Goal: Task Accomplishment & Management: Complete application form

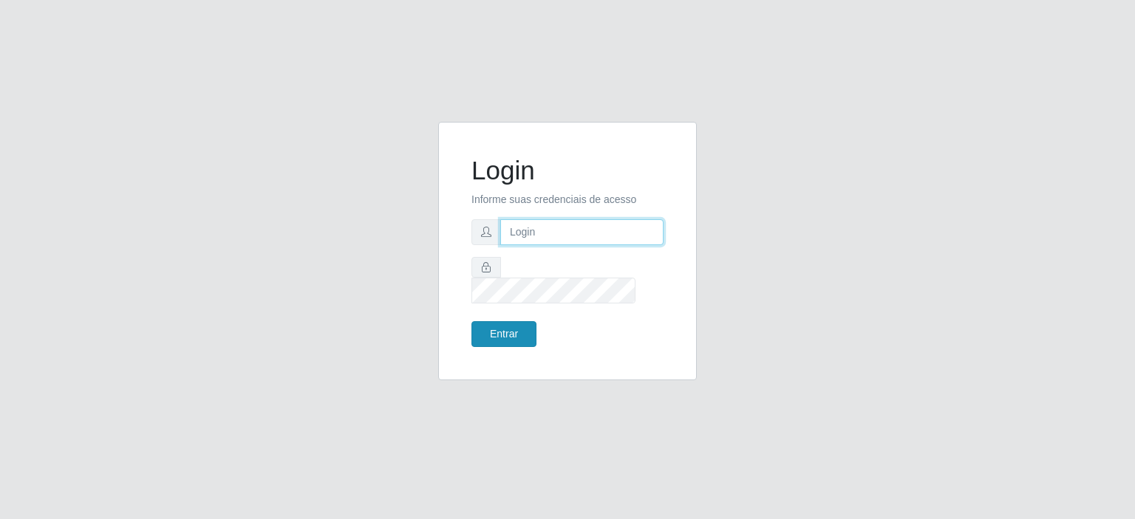
type input "johnrelley27@gmail.com"
click at [502, 329] on button "Entrar" at bounding box center [503, 334] width 65 height 26
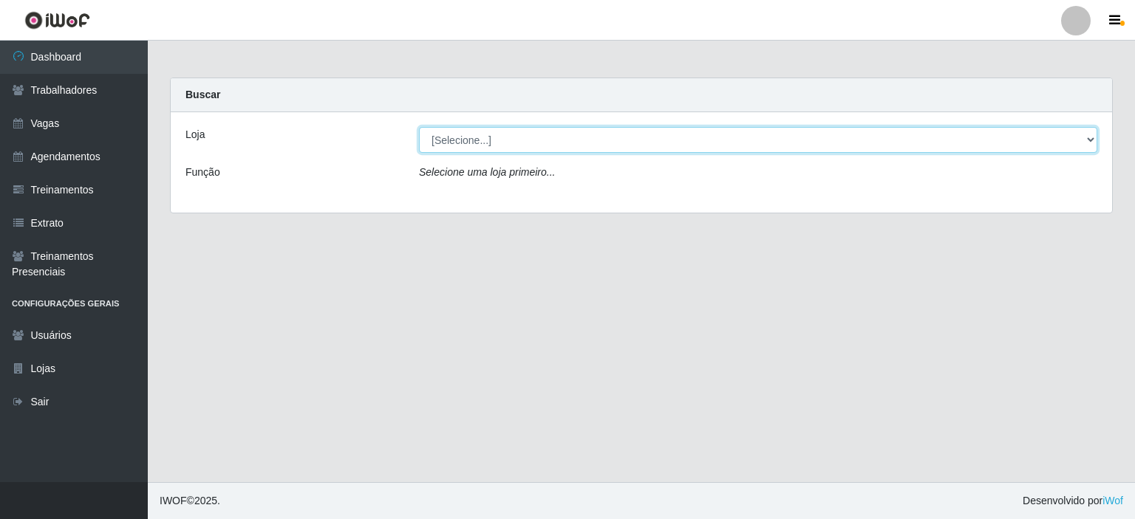
click at [817, 140] on select "[Selecione...] [GEOGRAPHIC_DATA] - [GEOGRAPHIC_DATA] - [DATE][GEOGRAPHIC_DATA]" at bounding box center [758, 140] width 678 height 26
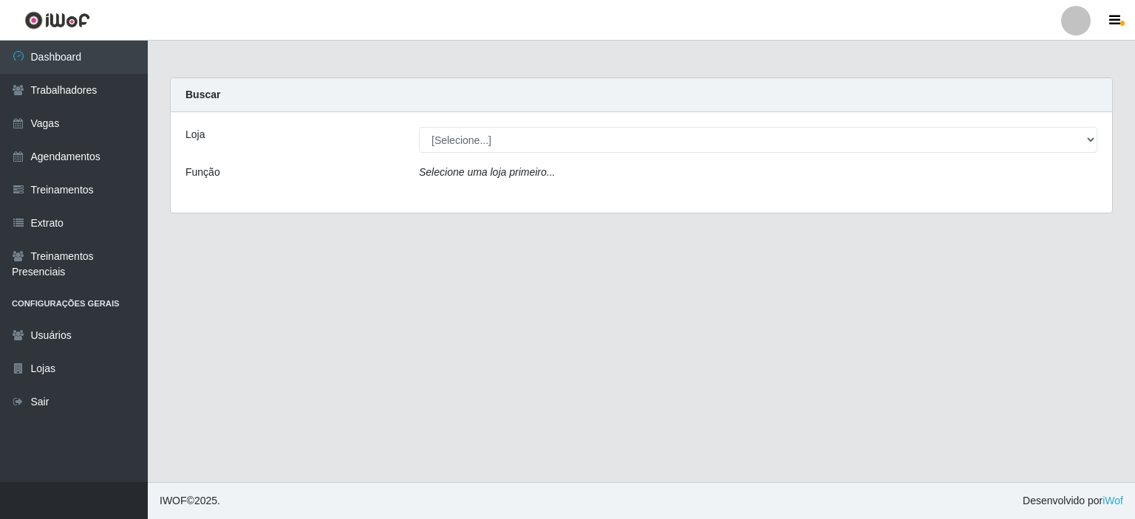
click at [734, 106] on div "Buscar" at bounding box center [641, 95] width 941 height 34
click at [54, 159] on link "Agendamentos" at bounding box center [74, 156] width 148 height 33
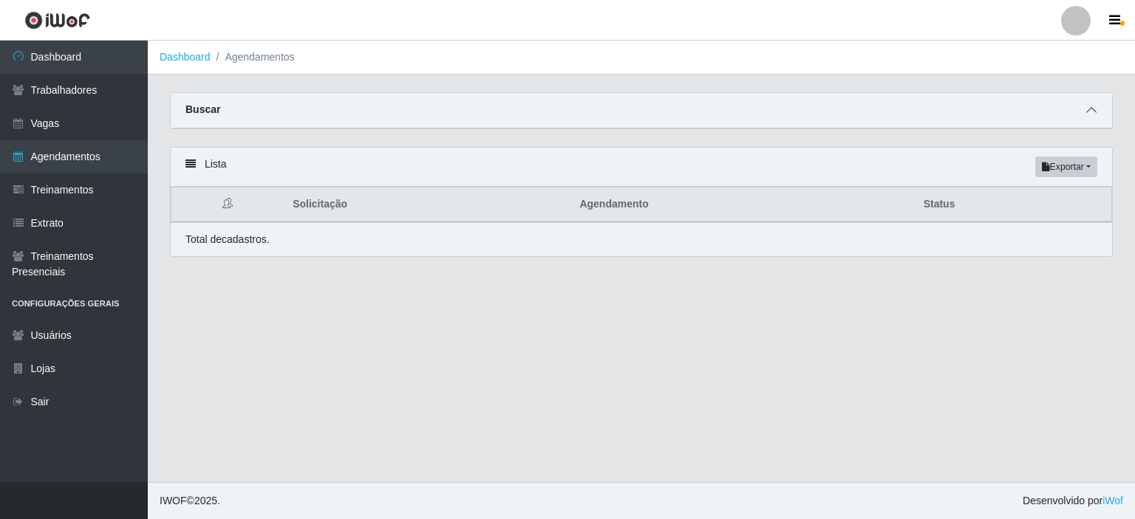
click at [1088, 109] on icon at bounding box center [1091, 110] width 10 height 10
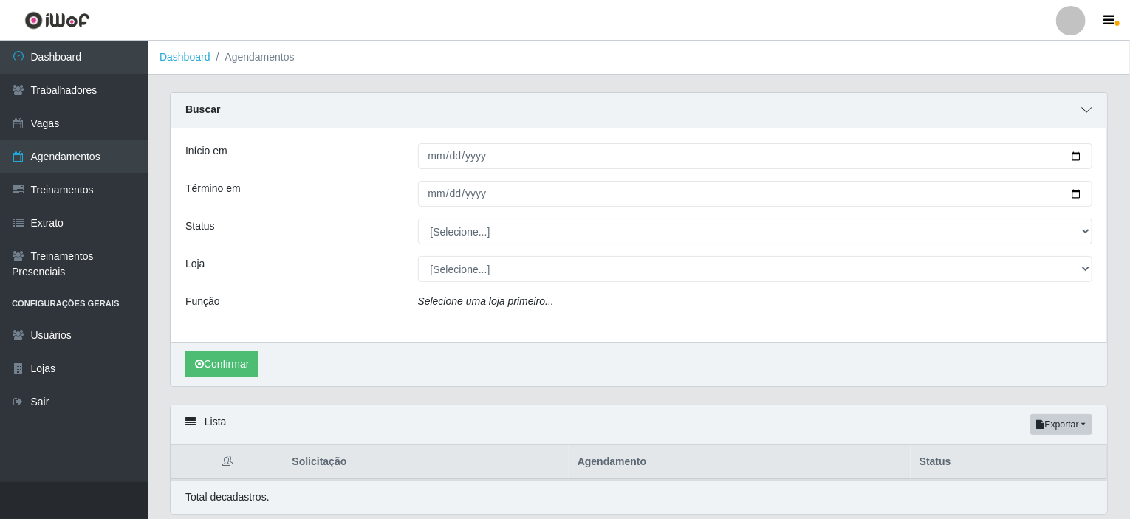
click at [1088, 109] on icon at bounding box center [1087, 110] width 10 height 10
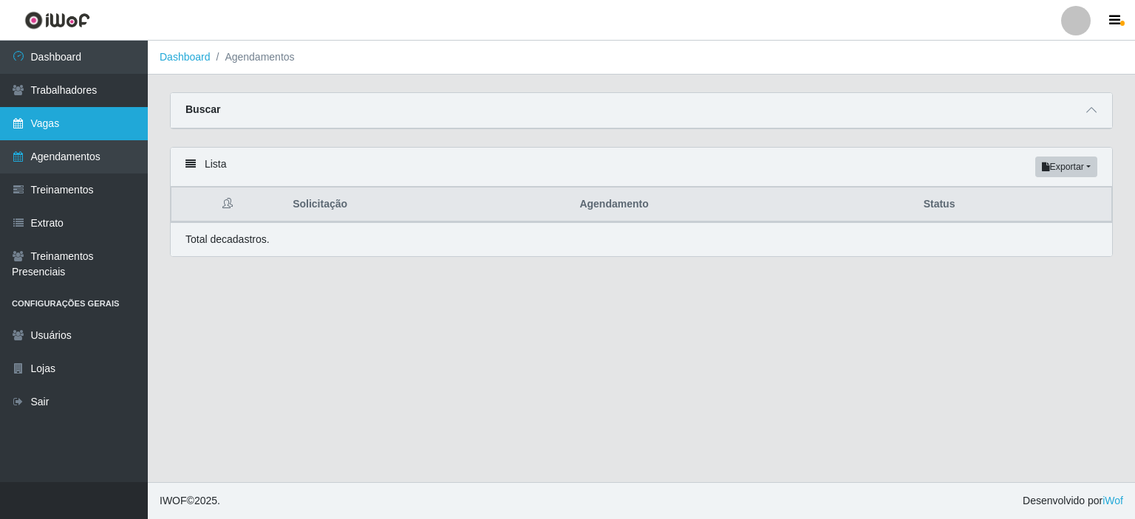
click at [46, 129] on link "Vagas" at bounding box center [74, 123] width 148 height 33
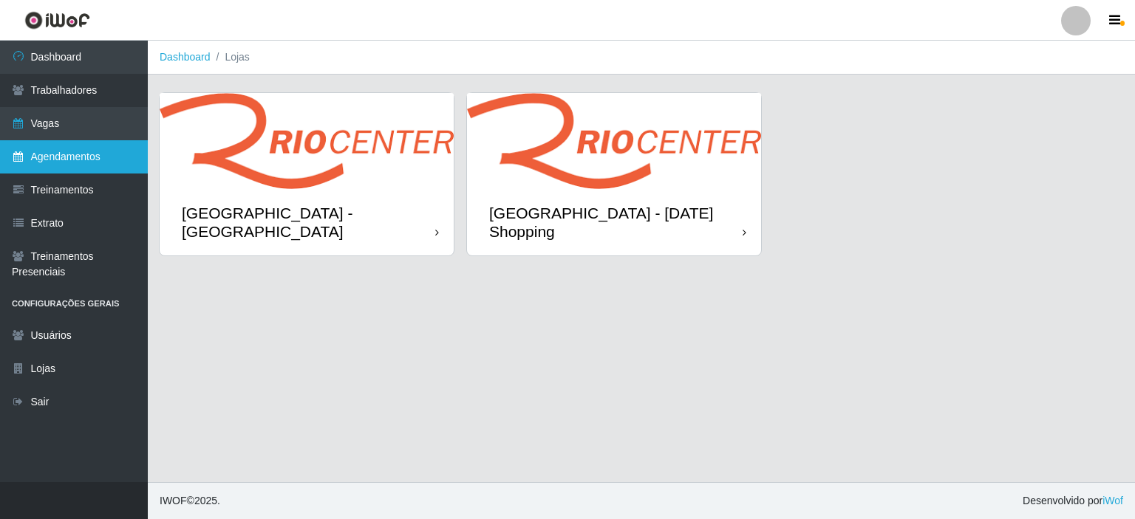
click at [67, 164] on link "Agendamentos" at bounding box center [74, 156] width 148 height 33
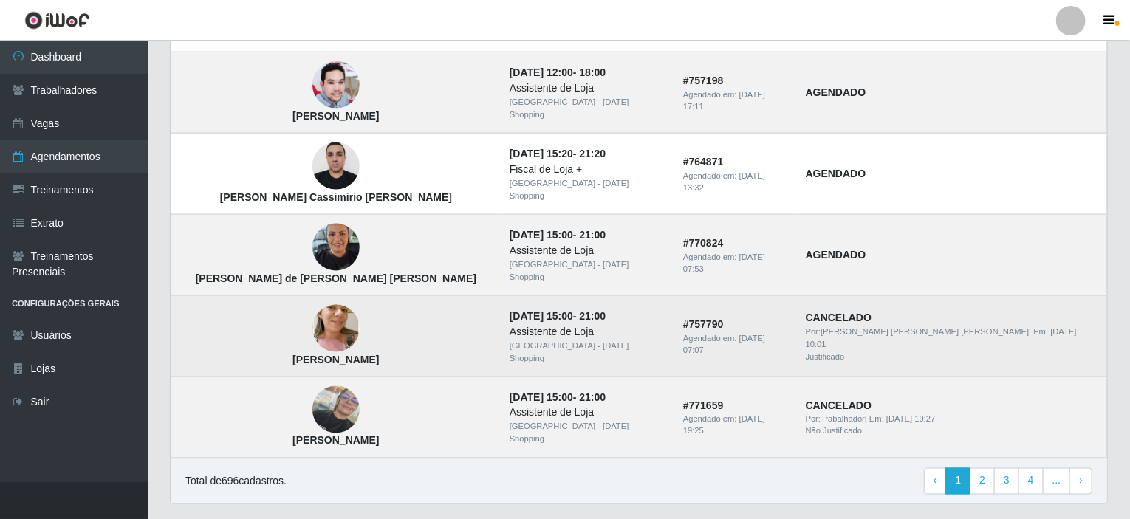
scroll to position [1018, 0]
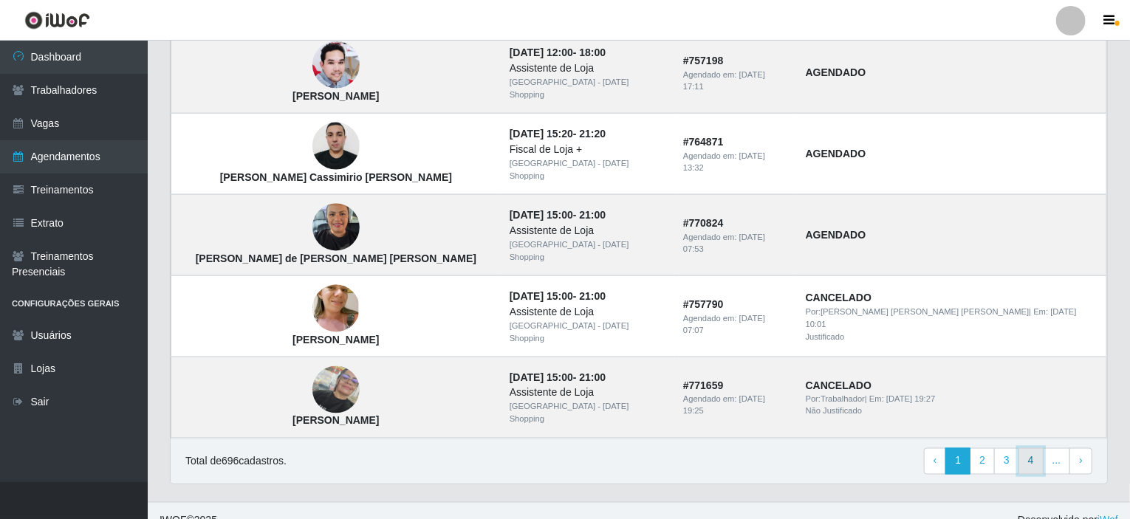
click at [1029, 448] on link "4" at bounding box center [1031, 461] width 25 height 27
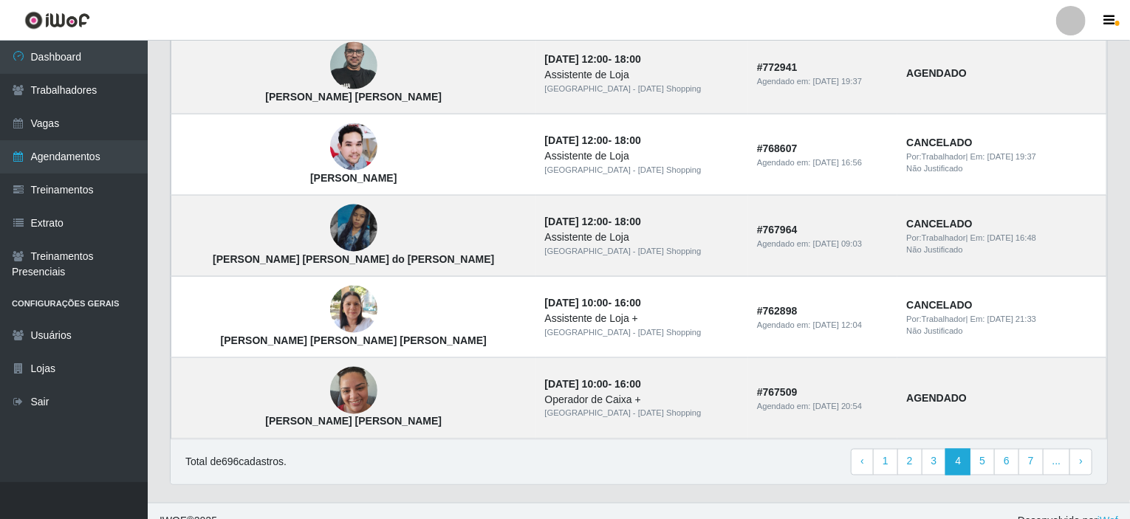
scroll to position [1018, 0]
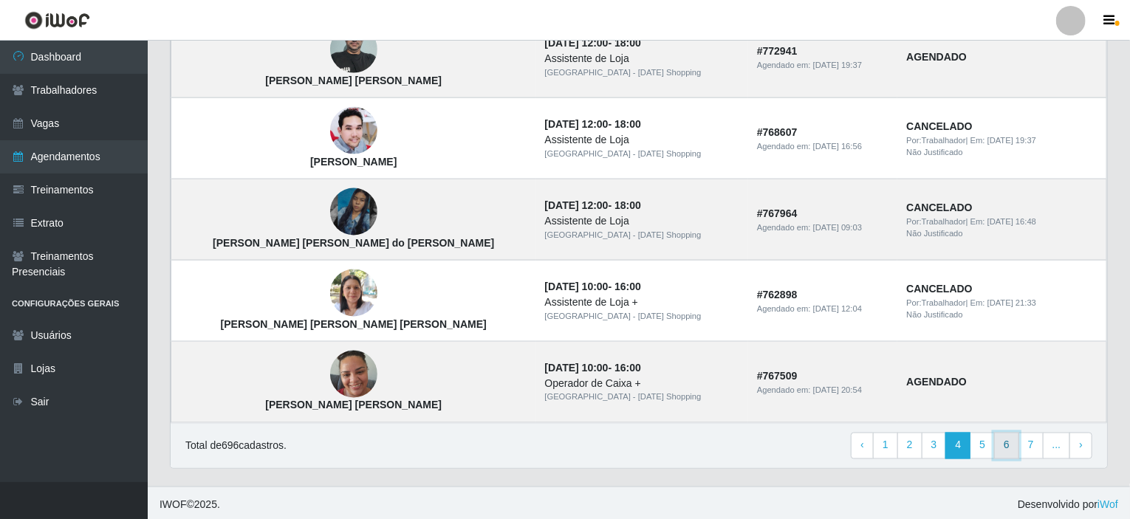
click at [1012, 439] on link "6" at bounding box center [1006, 446] width 25 height 27
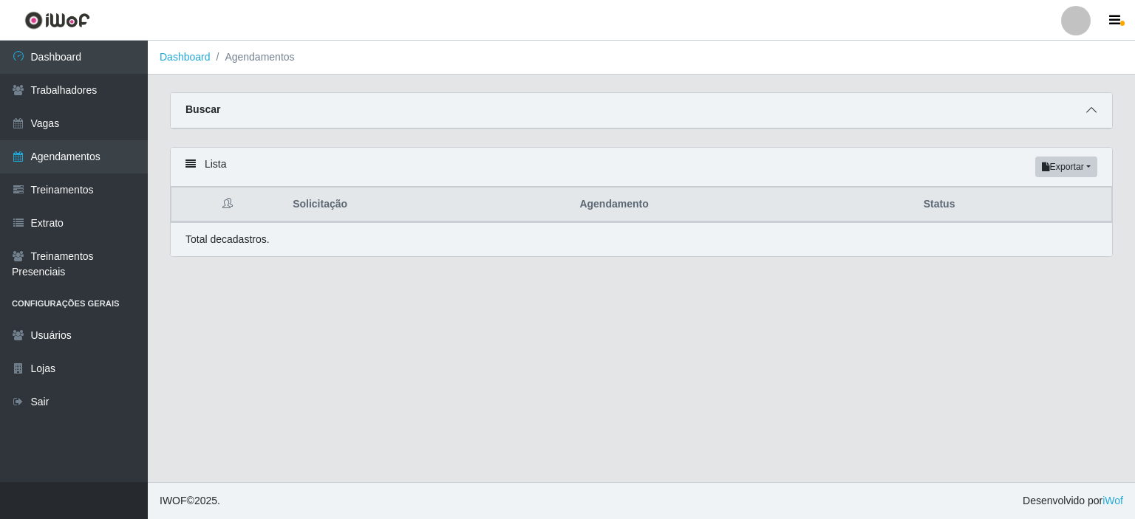
click at [1093, 111] on icon at bounding box center [1091, 110] width 10 height 10
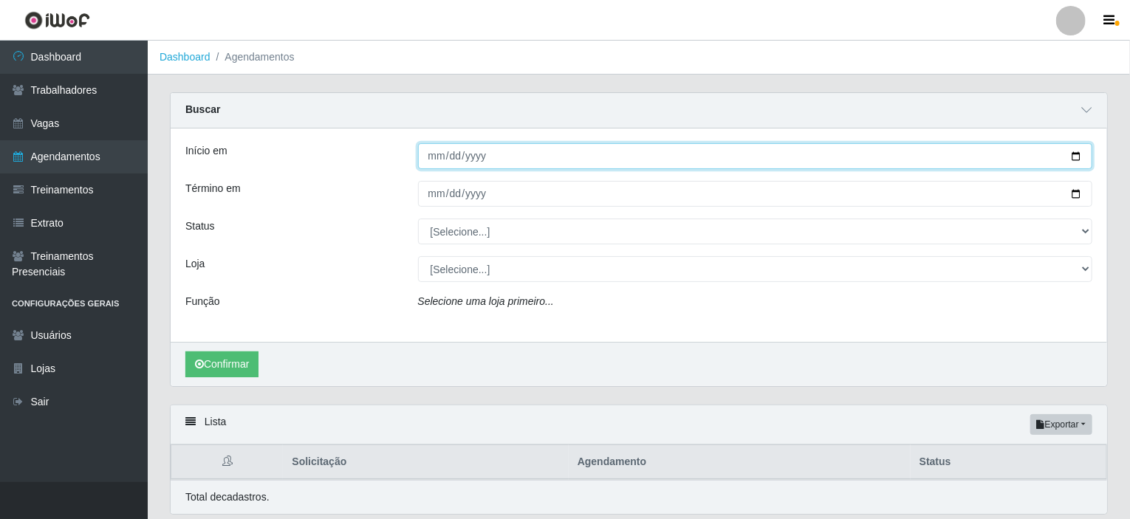
click at [505, 162] on input "Início em" at bounding box center [755, 156] width 675 height 26
click at [1074, 154] on input "Início em" at bounding box center [755, 156] width 675 height 26
type input "[DATE]"
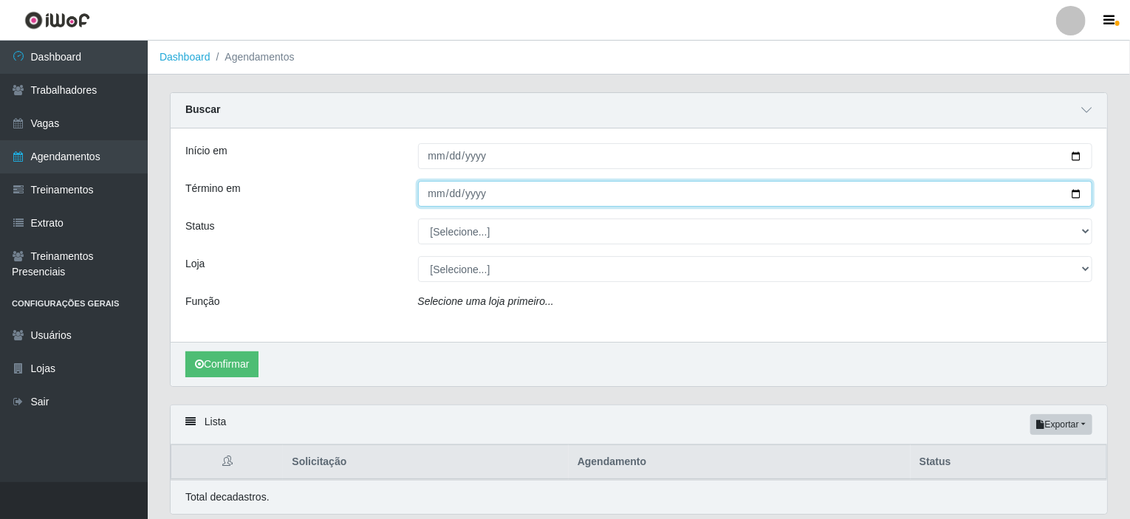
click at [1079, 194] on input "Término em" at bounding box center [755, 194] width 675 height 26
type input "[DATE]"
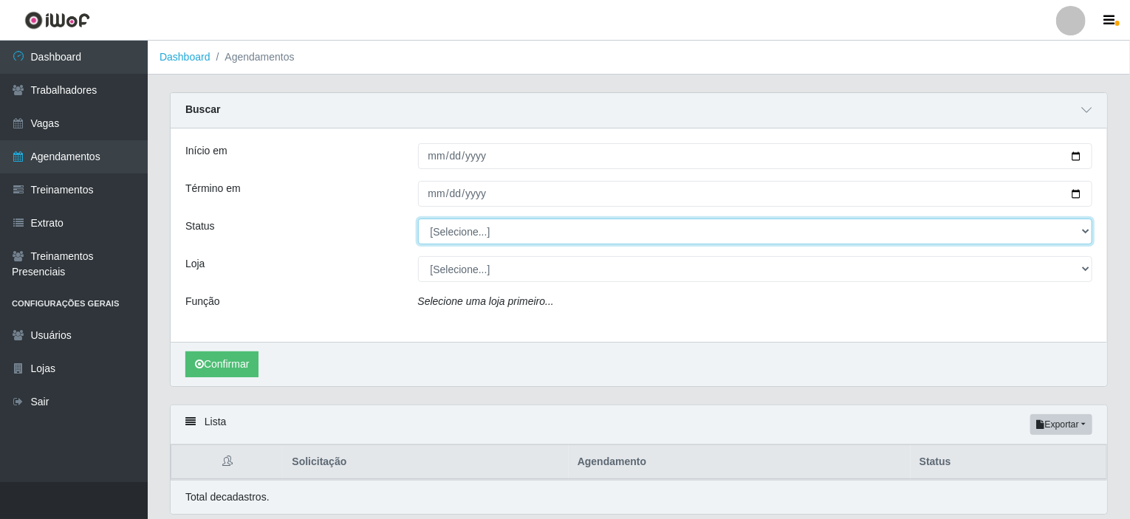
click at [479, 234] on select "[Selecione...] AGENDADO AGUARDANDO LIBERAR EM ANDAMENTO EM REVISÃO FINALIZADO C…" at bounding box center [755, 232] width 675 height 26
select select "AGENDADO"
click at [418, 219] on select "[Selecione...] AGENDADO AGUARDANDO LIBERAR EM ANDAMENTO EM REVISÃO FINALIZADO C…" at bounding box center [755, 232] width 675 height 26
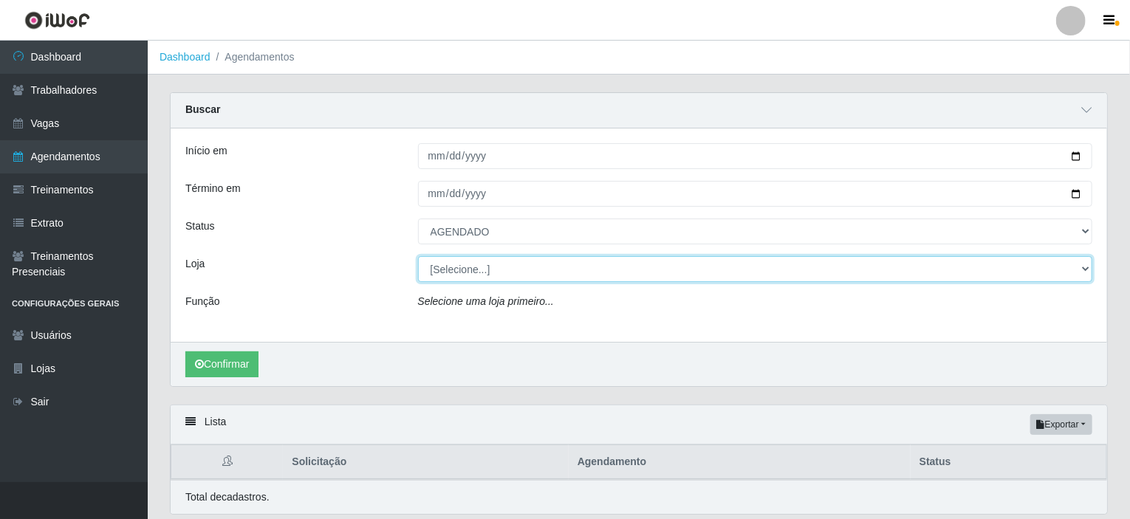
click at [456, 268] on select "[Selecione...] [GEOGRAPHIC_DATA] - [GEOGRAPHIC_DATA] - [DATE][GEOGRAPHIC_DATA]" at bounding box center [755, 269] width 675 height 26
select select "471"
click at [418, 256] on select "[Selecione...] [GEOGRAPHIC_DATA] - [GEOGRAPHIC_DATA] - [DATE][GEOGRAPHIC_DATA]" at bounding box center [755, 269] width 675 height 26
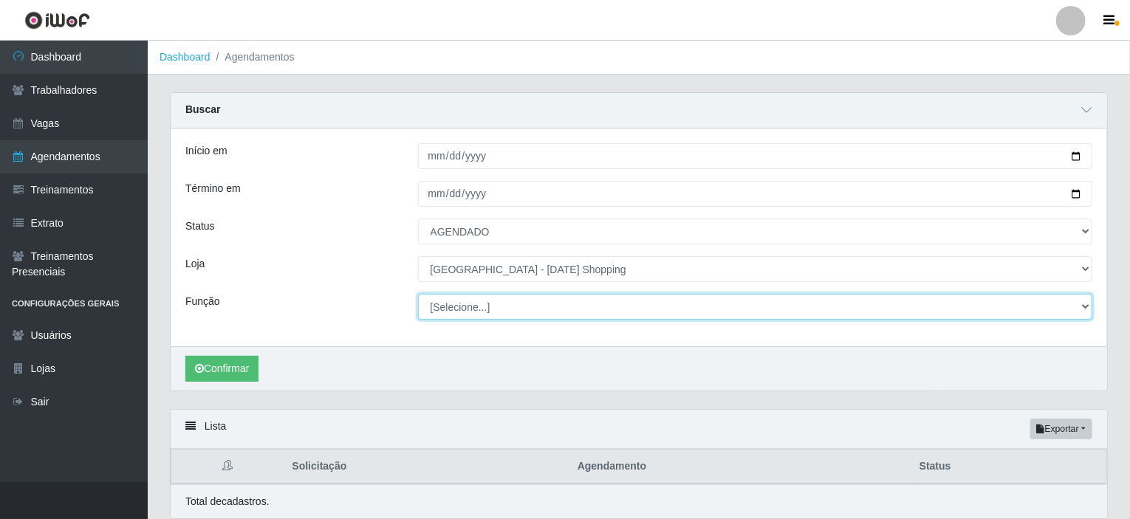
click at [498, 311] on select "[Selecione...] ASG ASG + ASG ++ Assistente de [PERSON_NAME] Assistente de [PERS…" at bounding box center [755, 307] width 675 height 26
select select "156"
click at [418, 294] on select "[Selecione...] ASG ASG + ASG ++ Assistente de [PERSON_NAME] Assistente de [PERS…" at bounding box center [755, 307] width 675 height 26
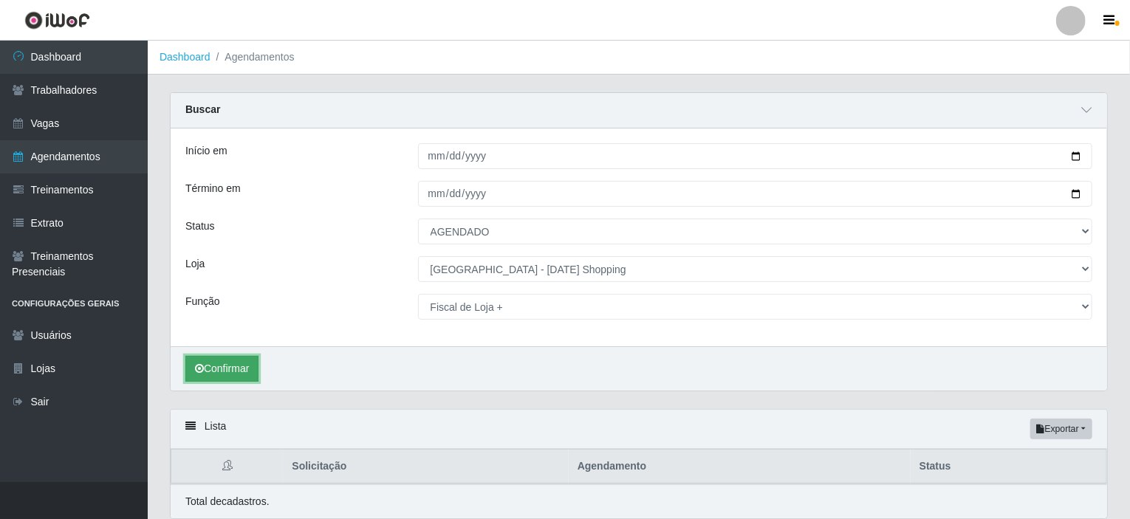
click at [231, 363] on button "Confirmar" at bounding box center [221, 369] width 73 height 26
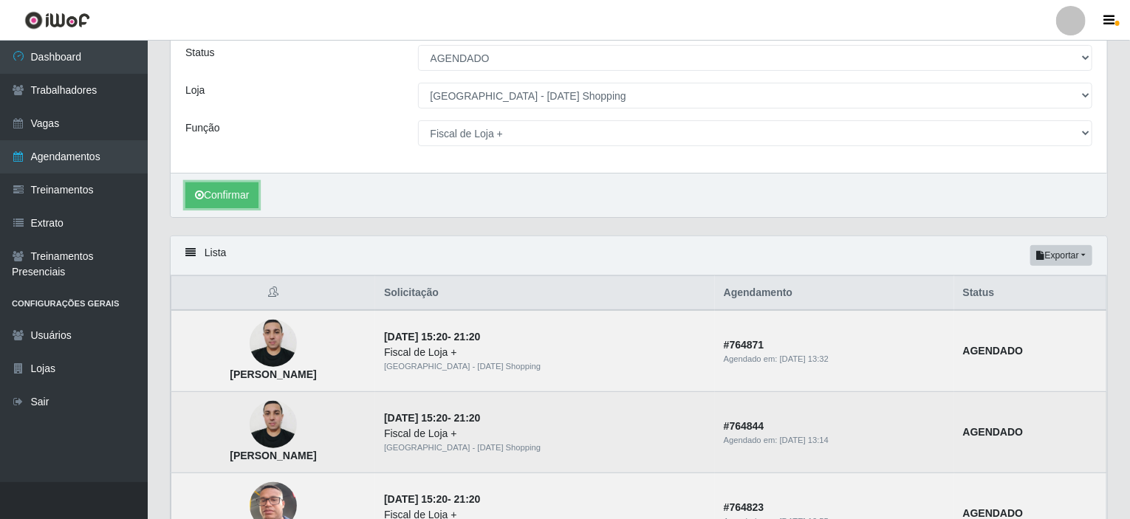
scroll to position [85, 0]
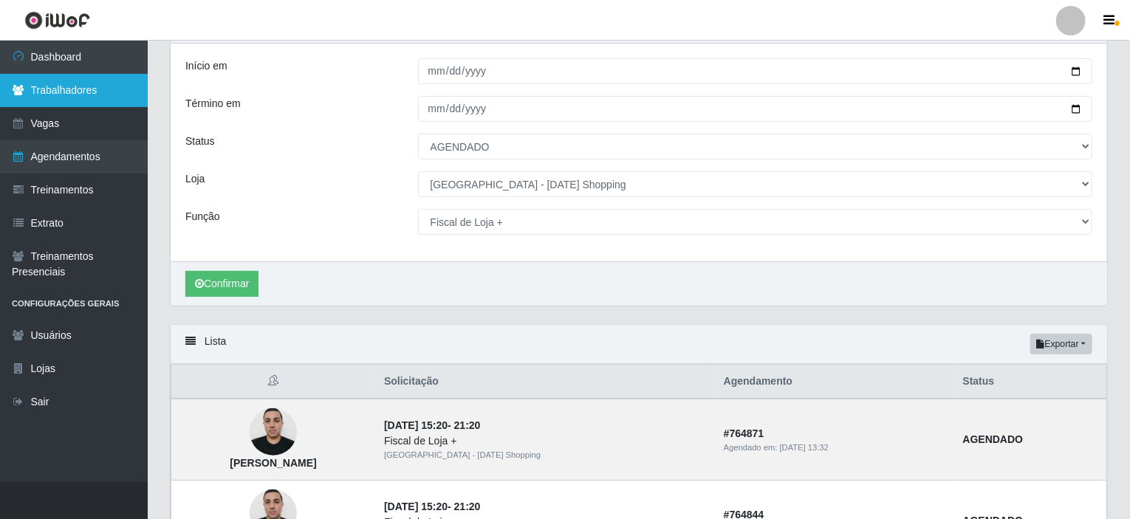
click at [84, 94] on link "Trabalhadores" at bounding box center [74, 90] width 148 height 33
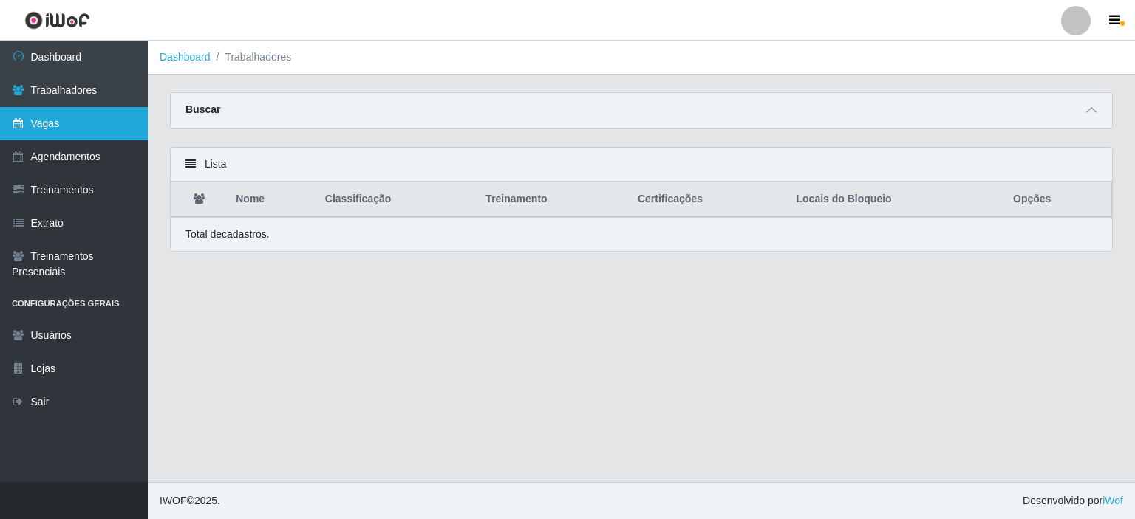
click at [43, 123] on link "Vagas" at bounding box center [74, 123] width 148 height 33
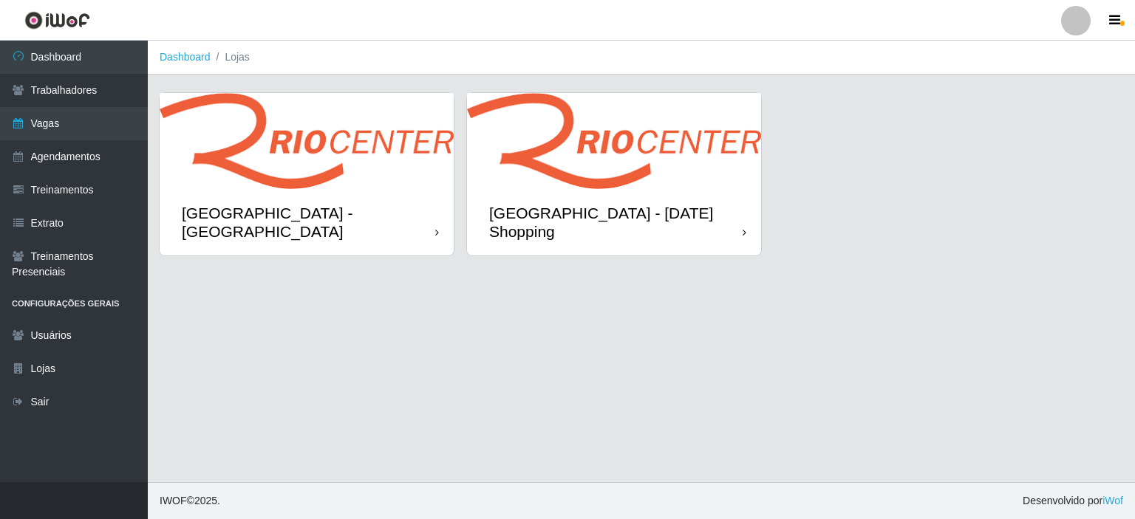
click at [602, 174] on img at bounding box center [614, 141] width 294 height 96
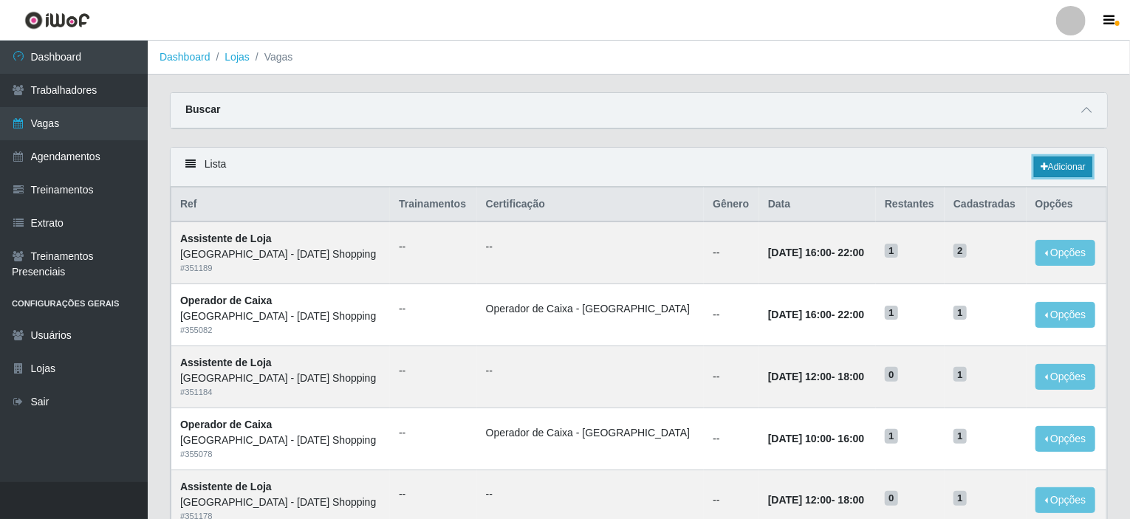
click at [1041, 171] on link "Adicionar" at bounding box center [1063, 167] width 58 height 21
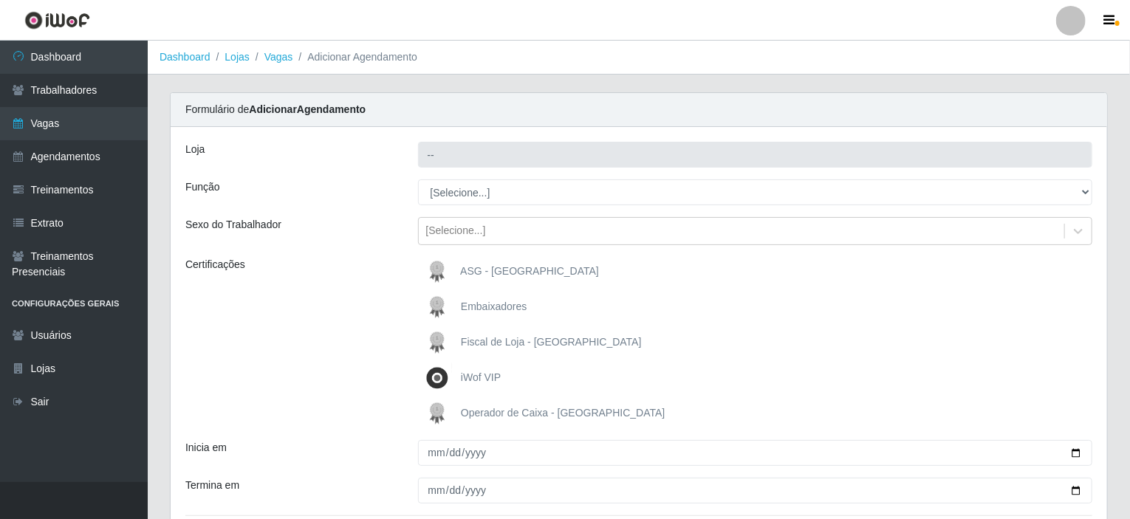
type input "[GEOGRAPHIC_DATA] - [DATE] Shopping"
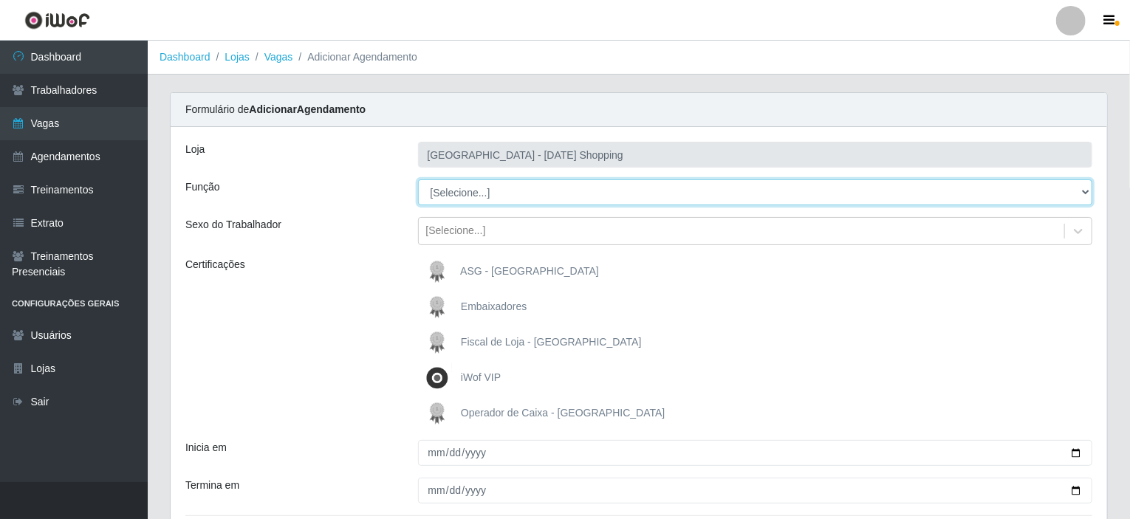
click at [532, 193] on select "[Selecione...] ASG ASG + ASG ++ Assistente de [PERSON_NAME] Assistente de [PERS…" at bounding box center [755, 193] width 675 height 26
select select "156"
click at [418, 180] on select "[Selecione...] ASG ASG + ASG ++ Assistente de [PERSON_NAME] Assistente de [PERS…" at bounding box center [755, 193] width 675 height 26
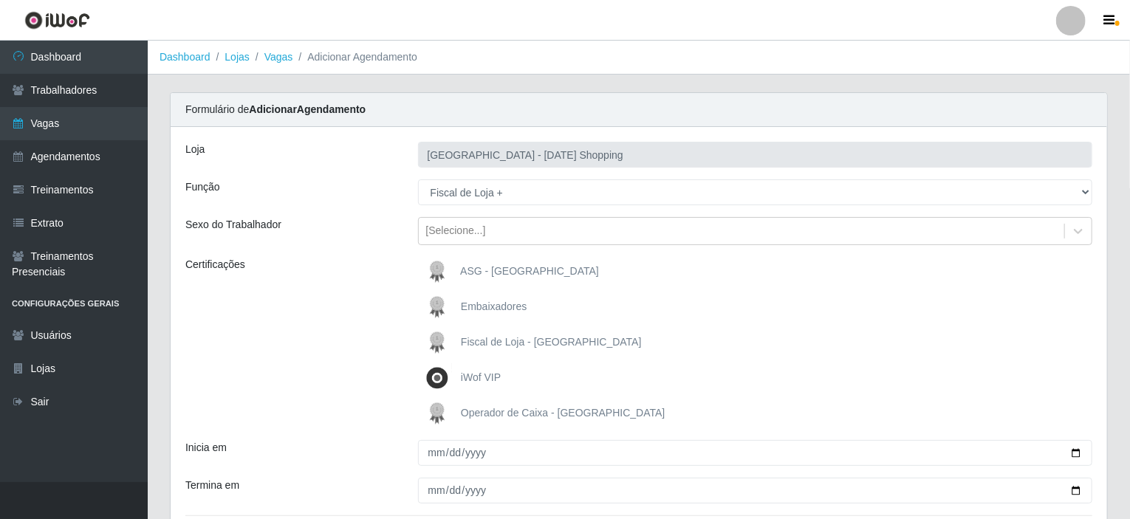
click at [446, 342] on img at bounding box center [440, 343] width 35 height 30
click at [0, 0] on input "Fiscal de Loja - [GEOGRAPHIC_DATA]" at bounding box center [0, 0] width 0 height 0
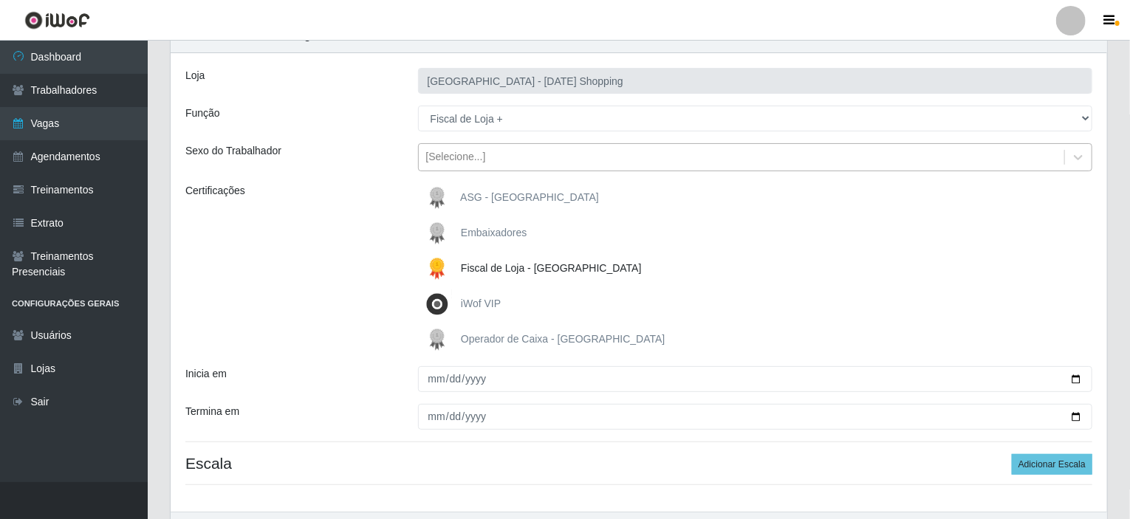
click at [478, 169] on div "[Selecione...]" at bounding box center [755, 157] width 675 height 28
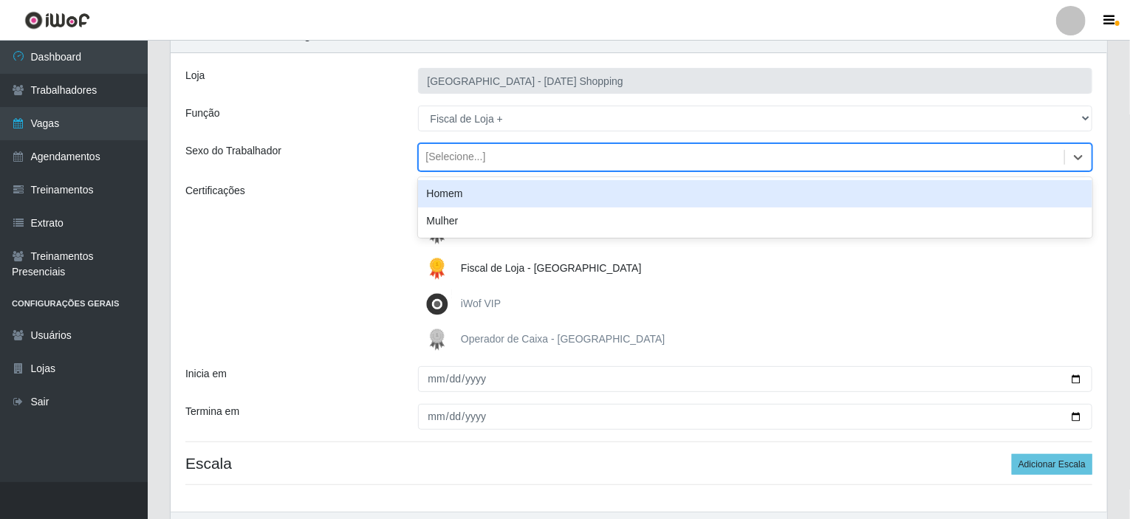
click at [443, 195] on div "Homem" at bounding box center [755, 193] width 675 height 27
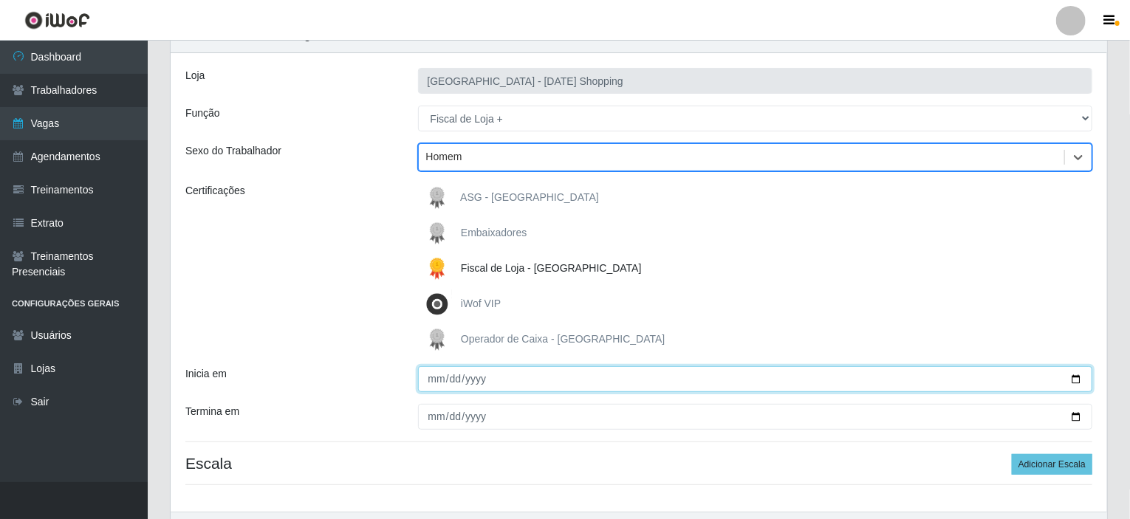
click at [1079, 378] on input "Inicia em" at bounding box center [755, 379] width 675 height 26
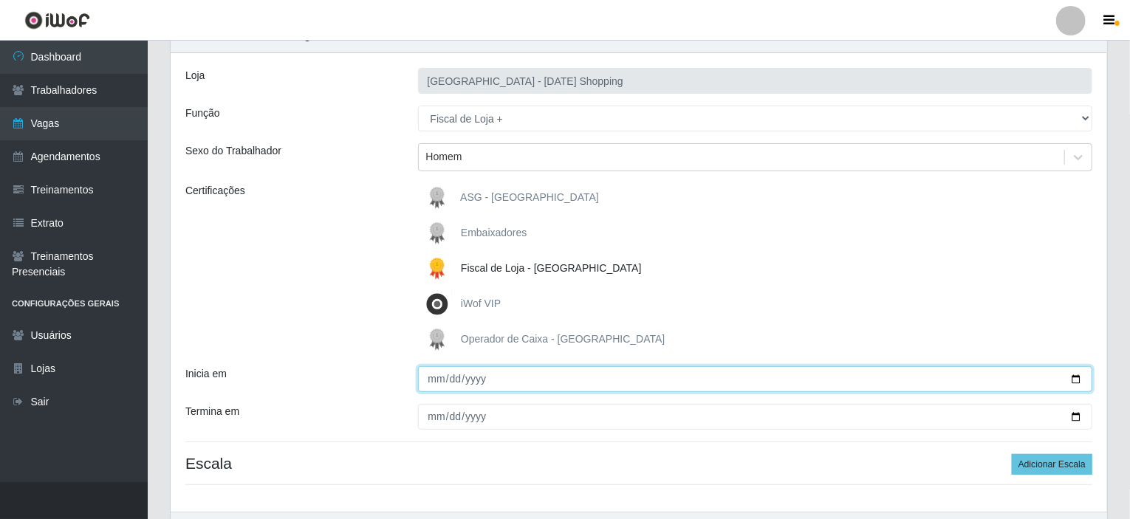
type input "[DATE]"
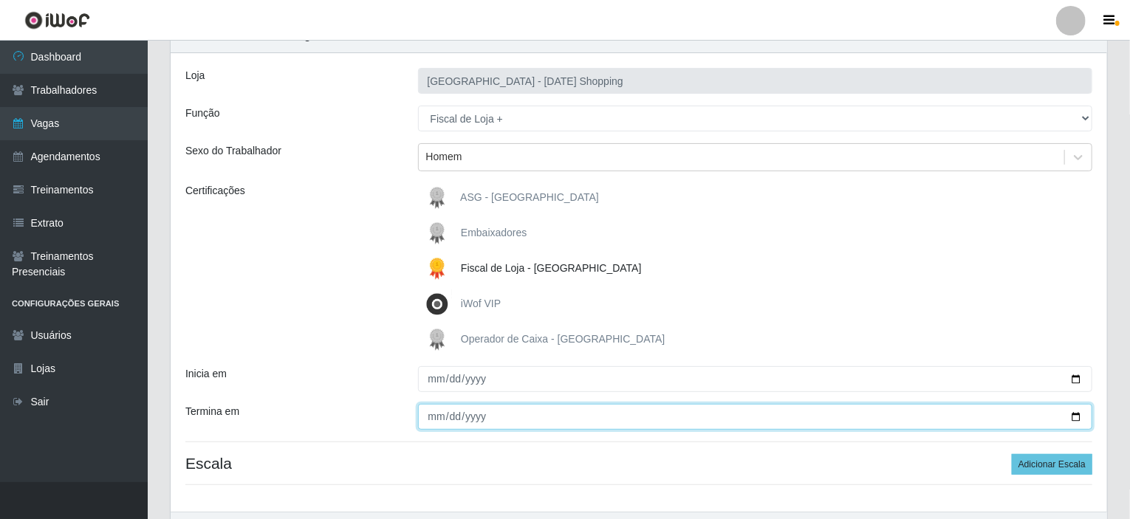
click at [1076, 416] on input "Termina em" at bounding box center [755, 417] width 675 height 26
type input "[DATE]"
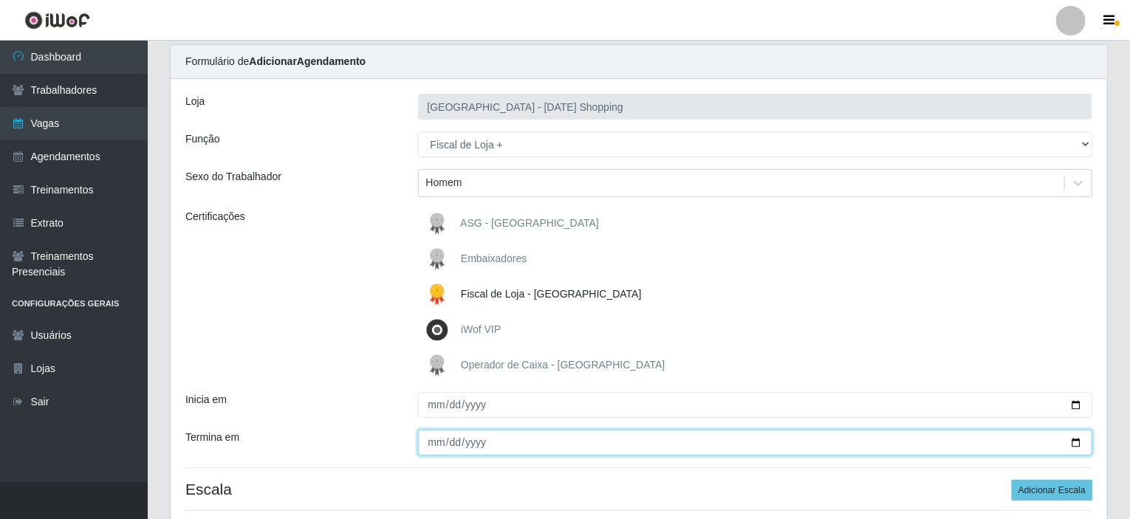
scroll to position [165, 0]
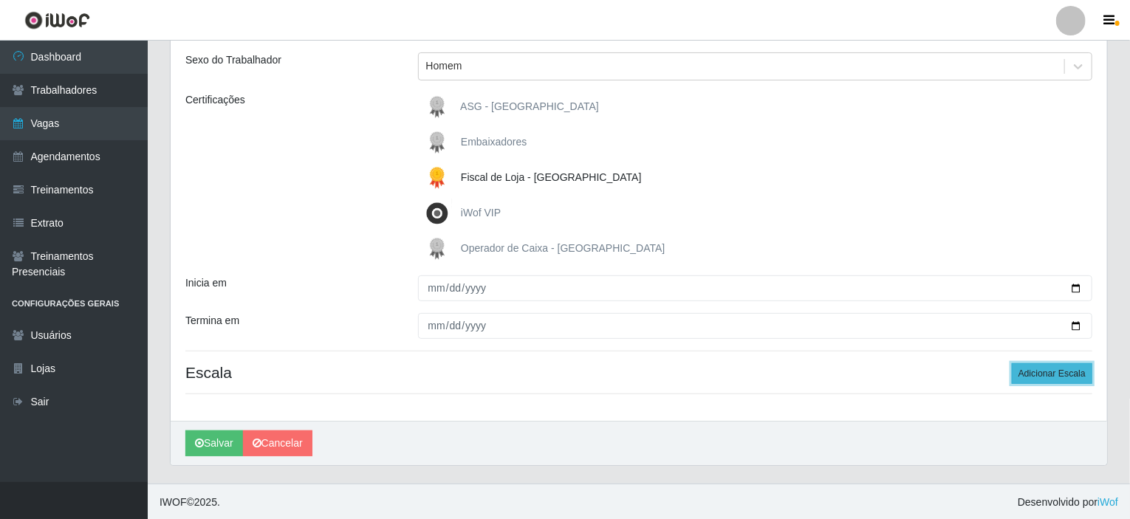
click at [1070, 372] on button "Adicionar Escala" at bounding box center [1052, 373] width 81 height 21
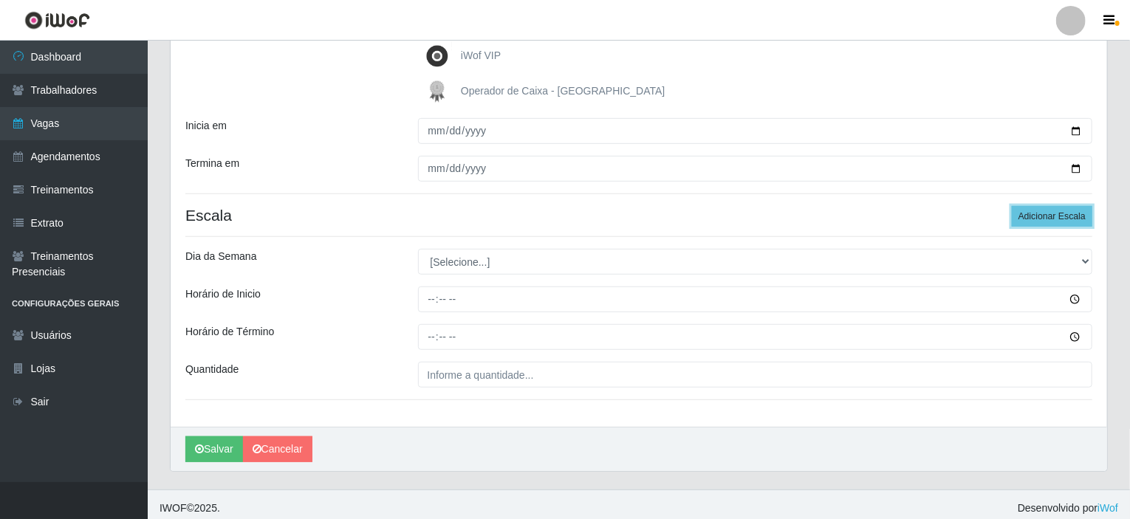
scroll to position [328, 0]
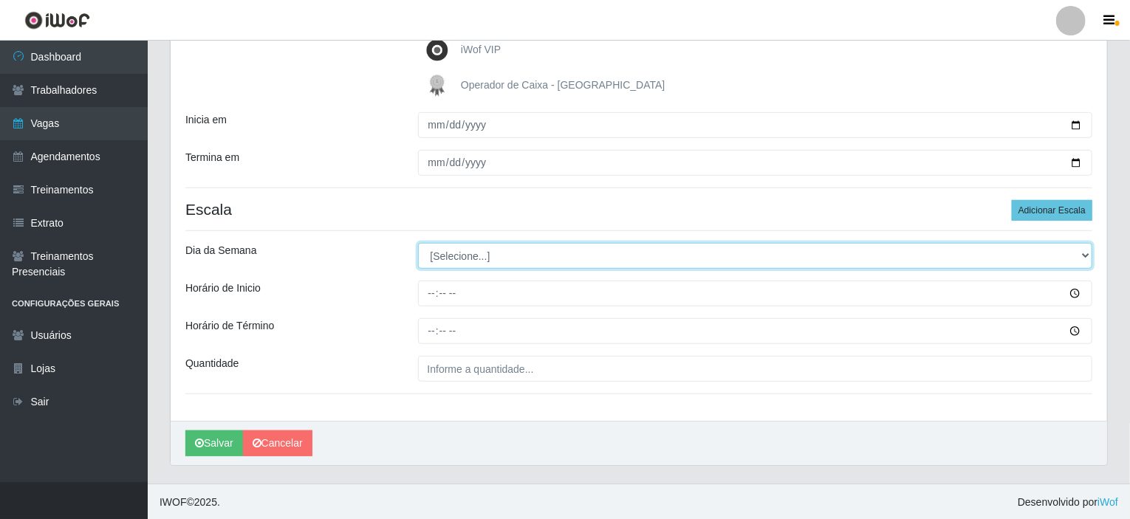
click at [597, 258] on select "[Selecione...] Segunda Terça Quarta Quinta Sexta Sábado Domingo" at bounding box center [755, 256] width 675 height 26
select select "0"
click at [418, 243] on select "[Selecione...] Segunda Terça Quarta Quinta Sexta Sábado Domingo" at bounding box center [755, 256] width 675 height 26
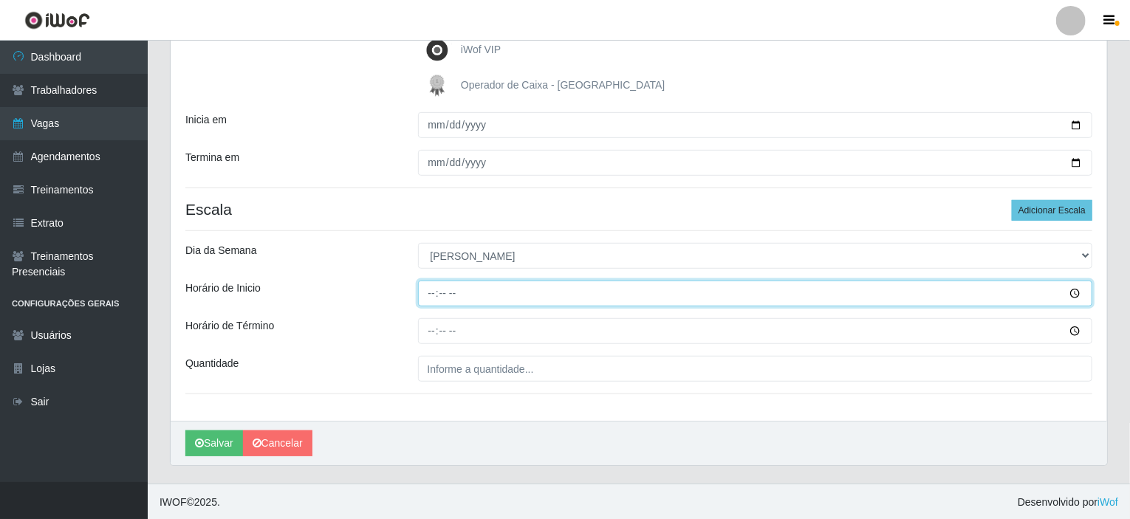
click at [426, 291] on input "Horário de Inicio" at bounding box center [755, 294] width 675 height 26
type input "15:20"
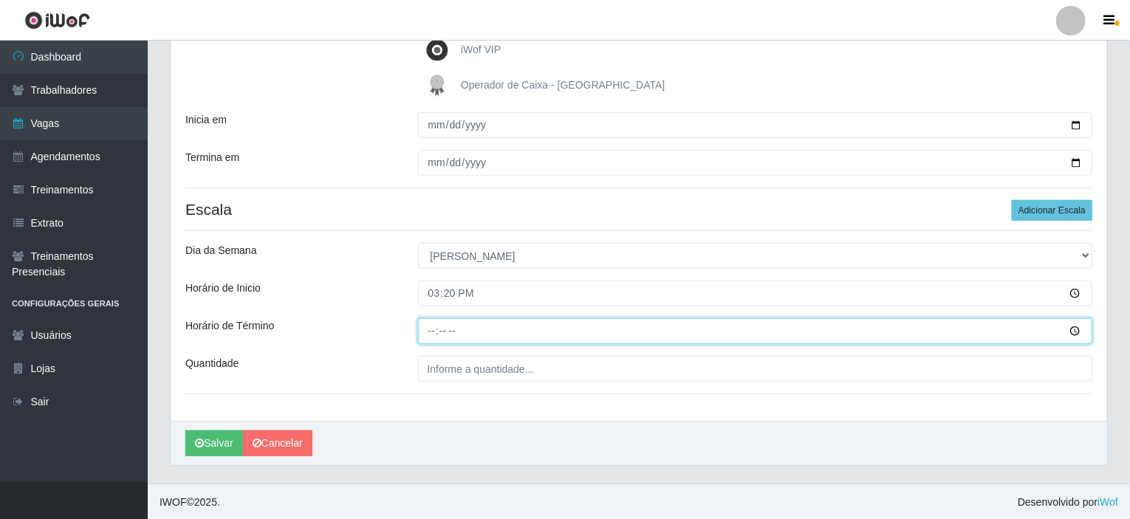
click at [426, 330] on input "Horário de Término" at bounding box center [755, 331] width 675 height 26
type input "21:20"
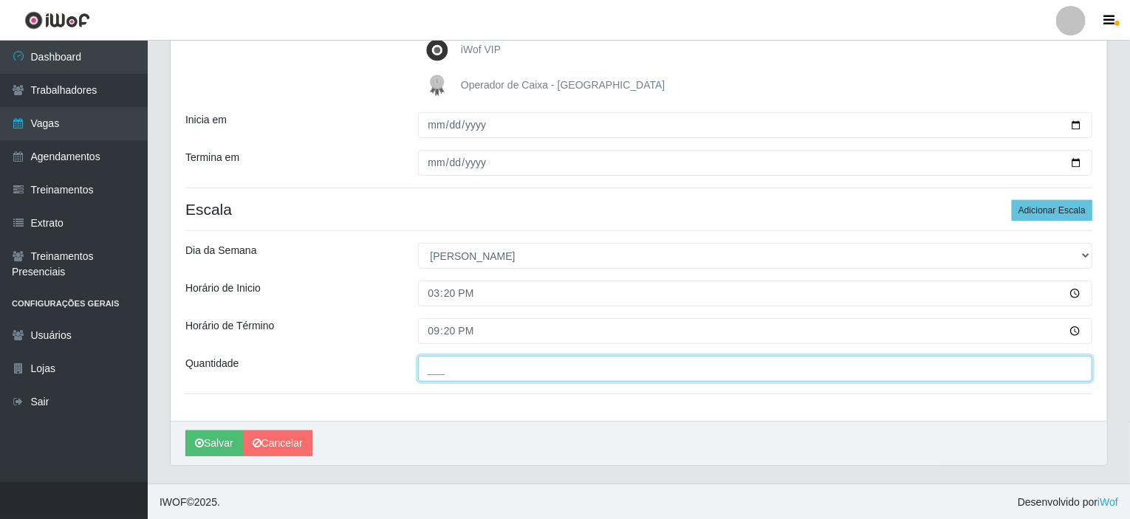
click at [475, 378] on input "___" at bounding box center [755, 369] width 675 height 26
type input "01_"
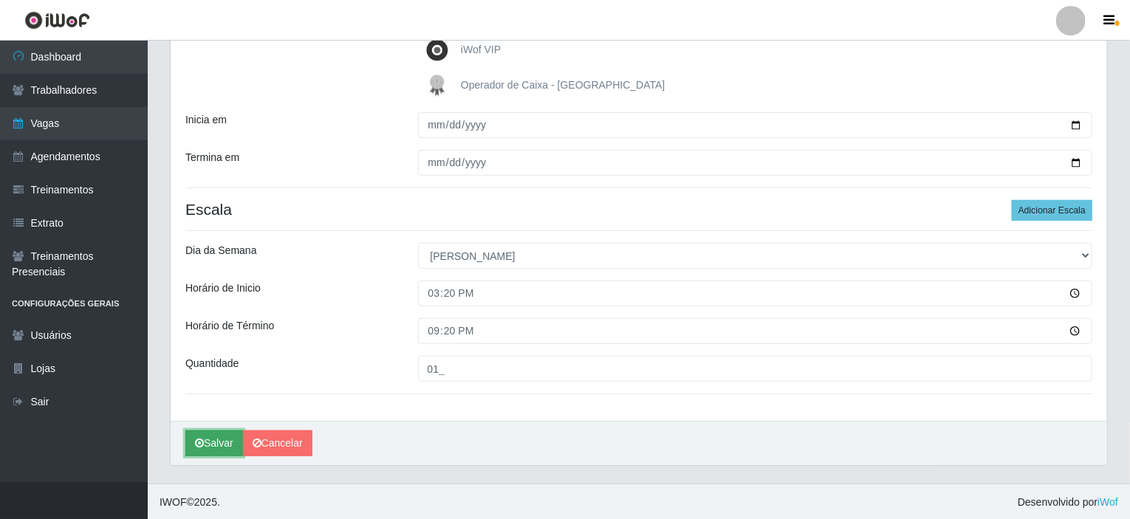
click at [210, 447] on button "Salvar" at bounding box center [214, 444] width 58 height 26
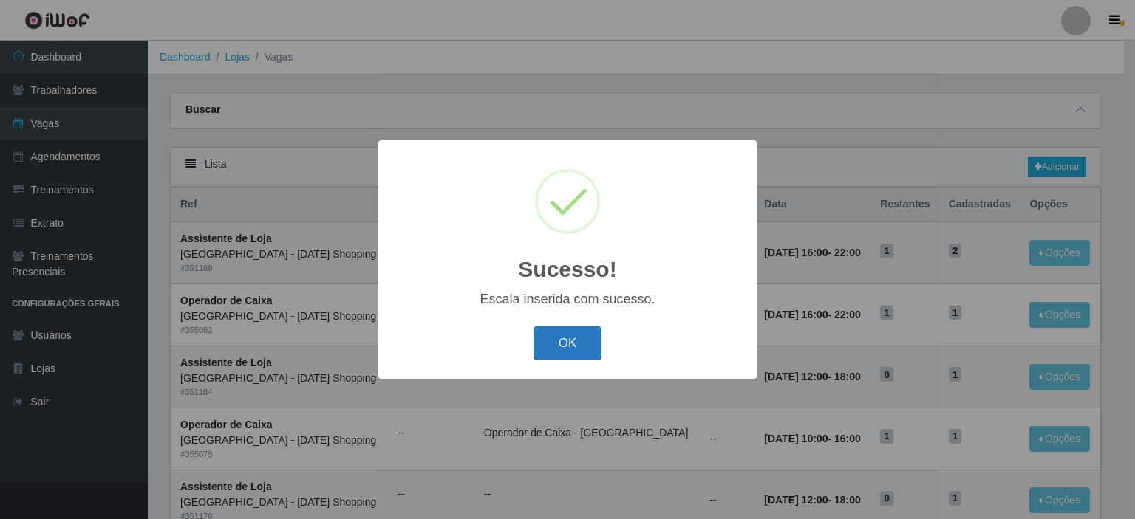
click at [556, 351] on button "OK" at bounding box center [567, 344] width 69 height 35
